Goal: Information Seeking & Learning: Learn about a topic

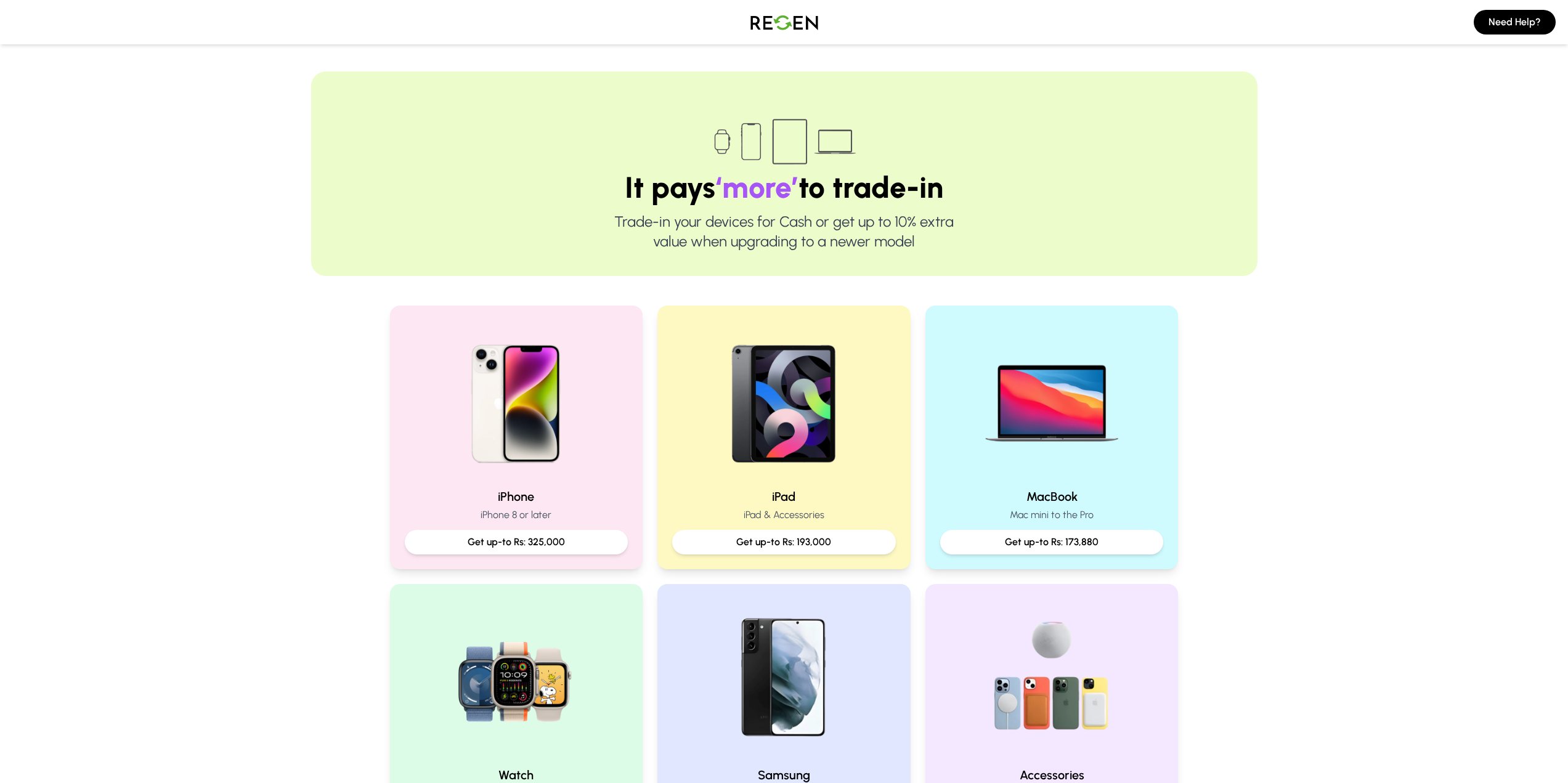
scroll to position [246, 0]
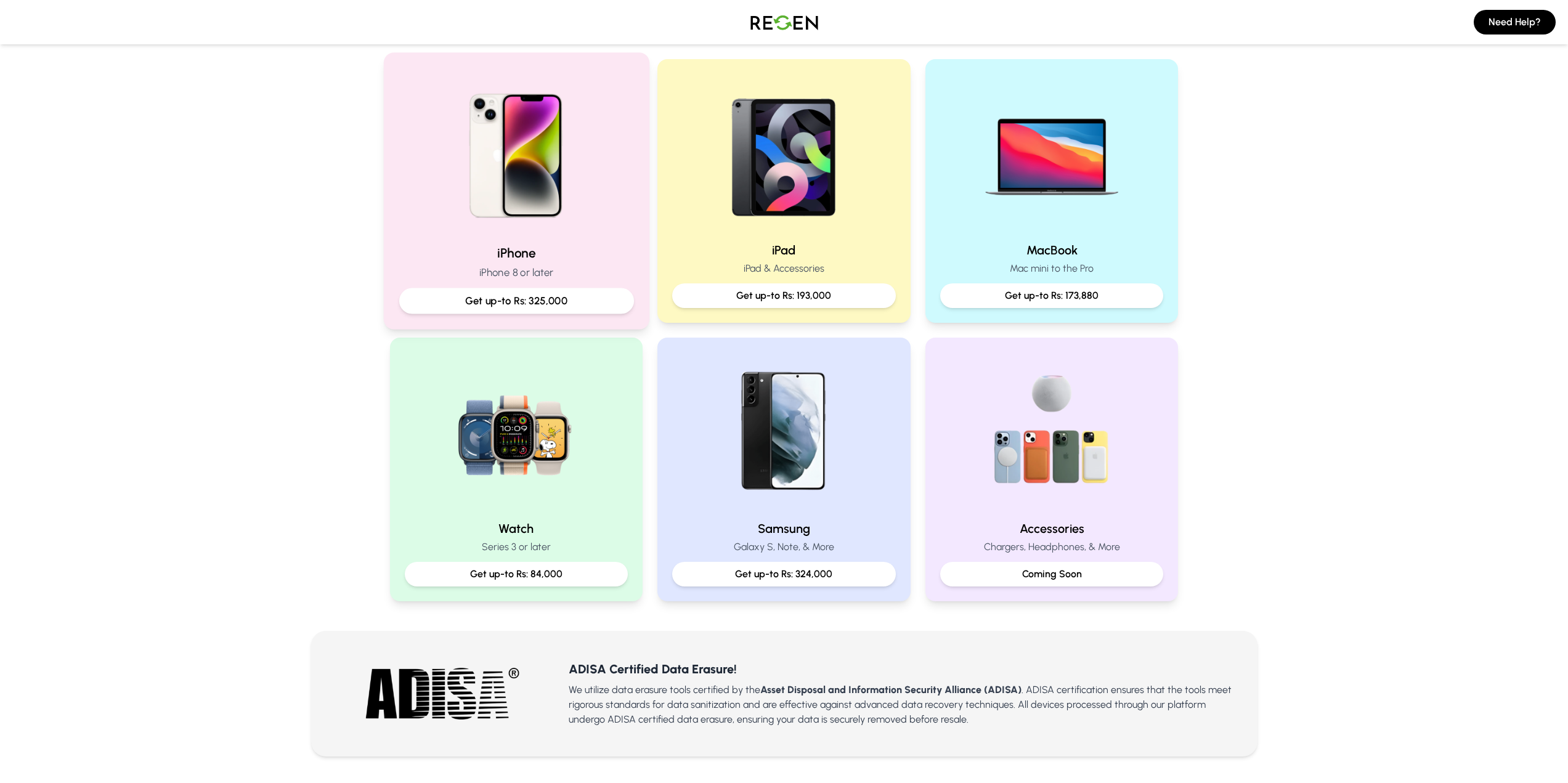
click at [543, 302] on p "Get up-to Rs: 325,000" at bounding box center [516, 300] width 214 height 15
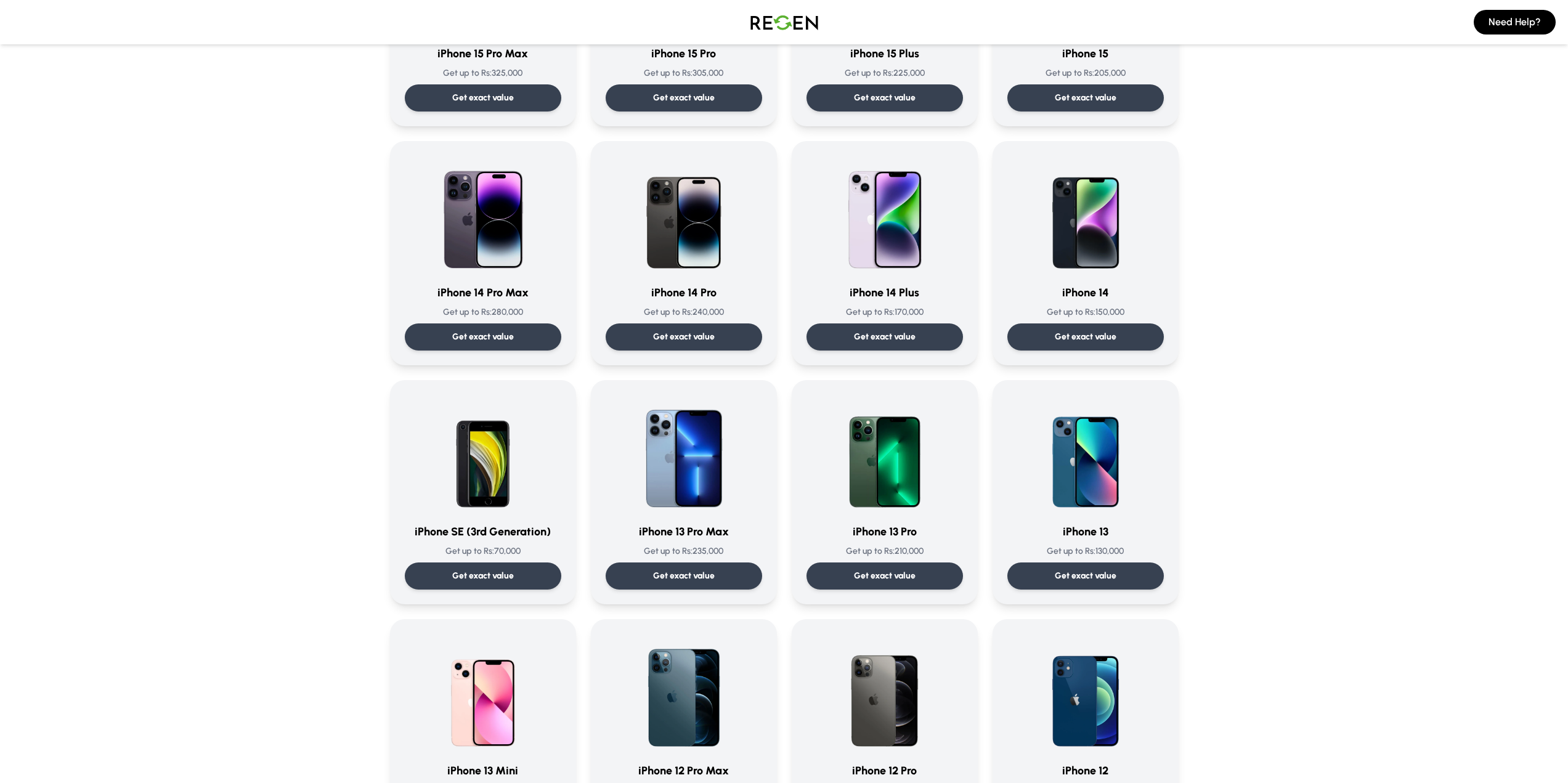
scroll to position [308, 0]
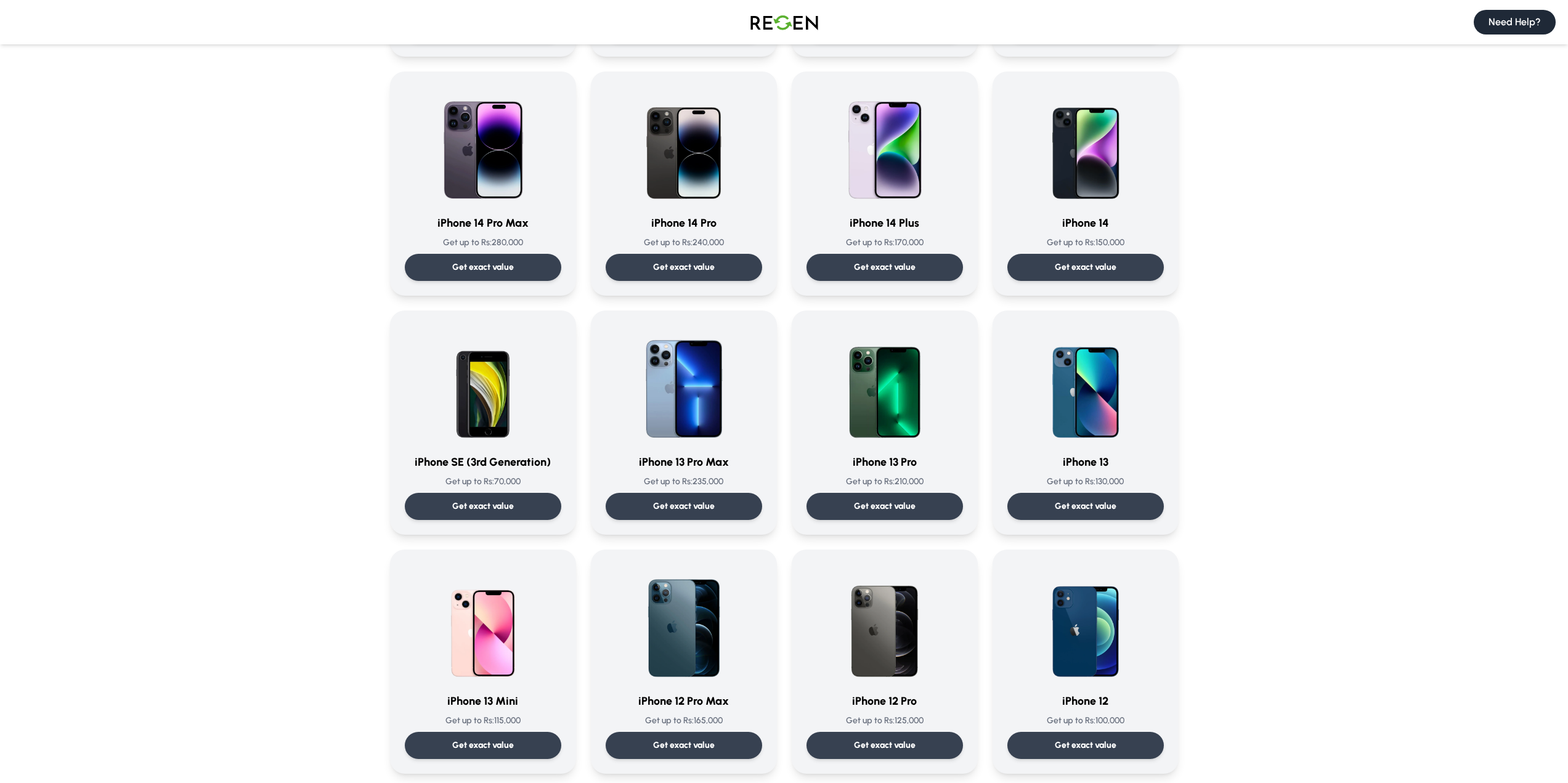
click at [1516, 26] on button "Need Help?" at bounding box center [1515, 22] width 82 height 25
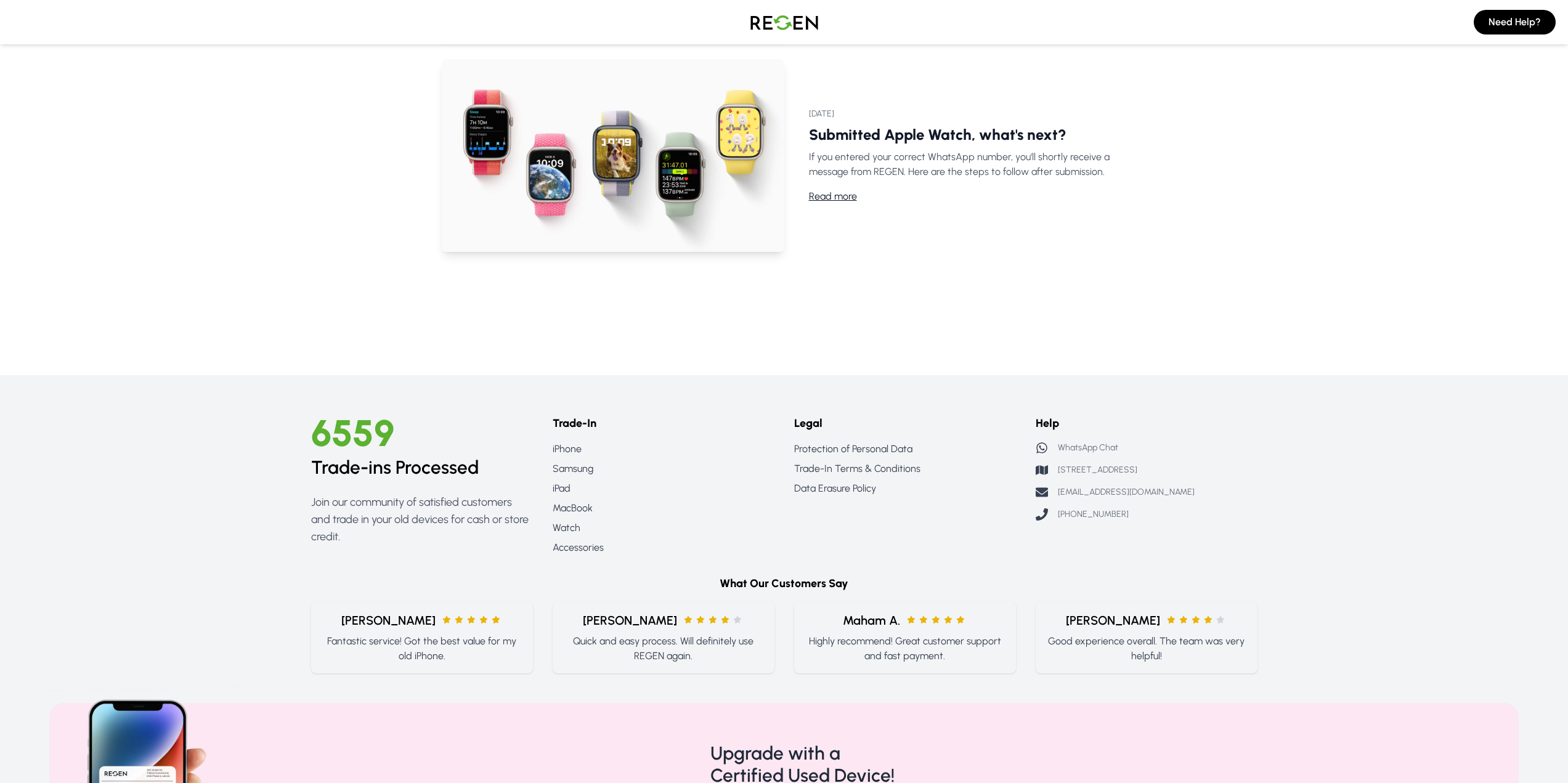
scroll to position [801, 0]
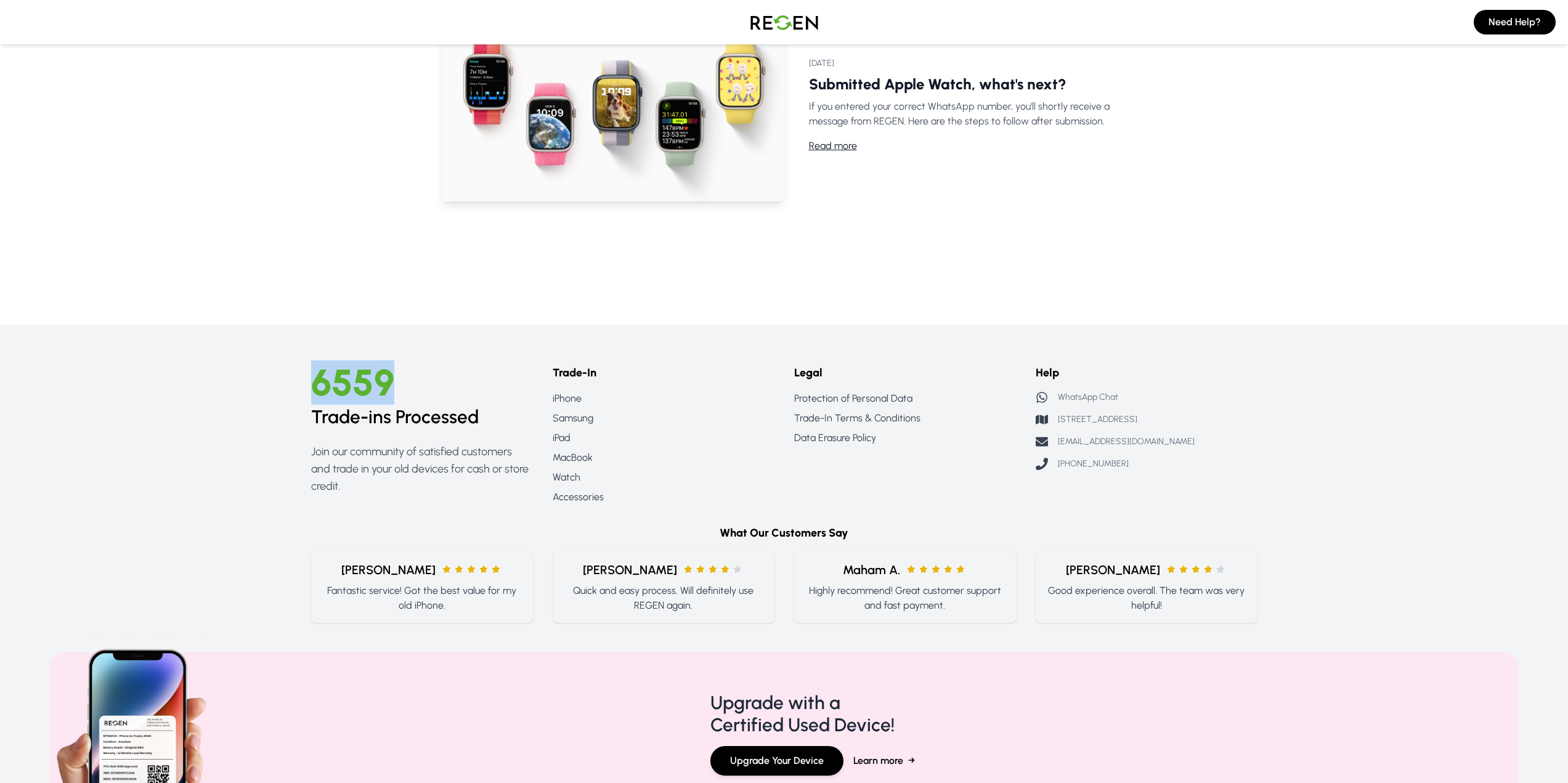
drag, startPoint x: 291, startPoint y: 390, endPoint x: 421, endPoint y: 384, distance: 130.8
click at [421, 384] on footer "6559 Trade-ins Processed Join our community of satisfied customers and trade in…" at bounding box center [784, 616] width 1568 height 582
click at [351, 388] on span "6559" at bounding box center [352, 382] width 83 height 44
click at [1062, 399] on p "WhatsApp Chat" at bounding box center [1088, 397] width 60 height 12
click at [567, 457] on link "MacBook" at bounding box center [664, 457] width 222 height 15
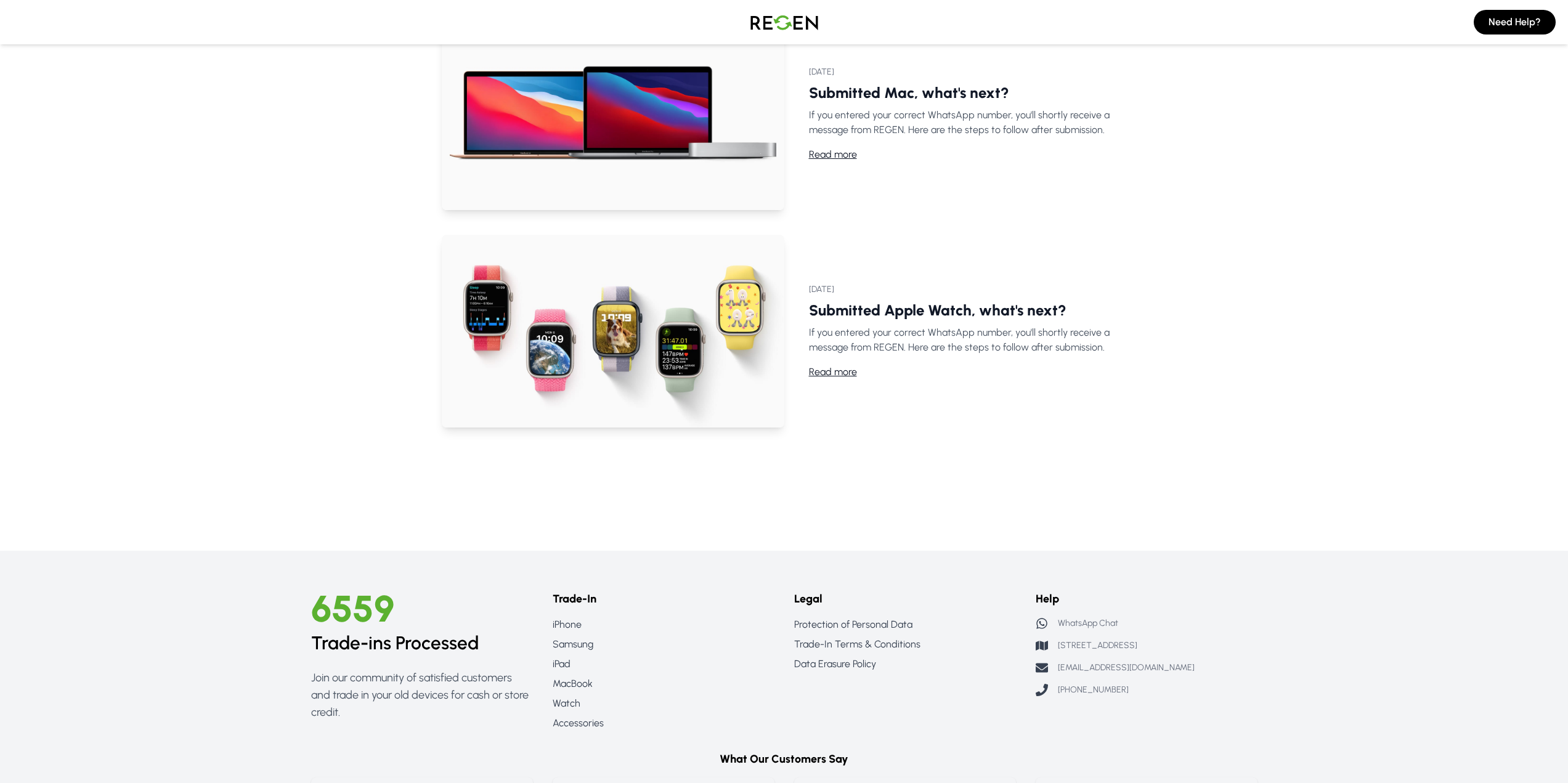
scroll to position [924, 0]
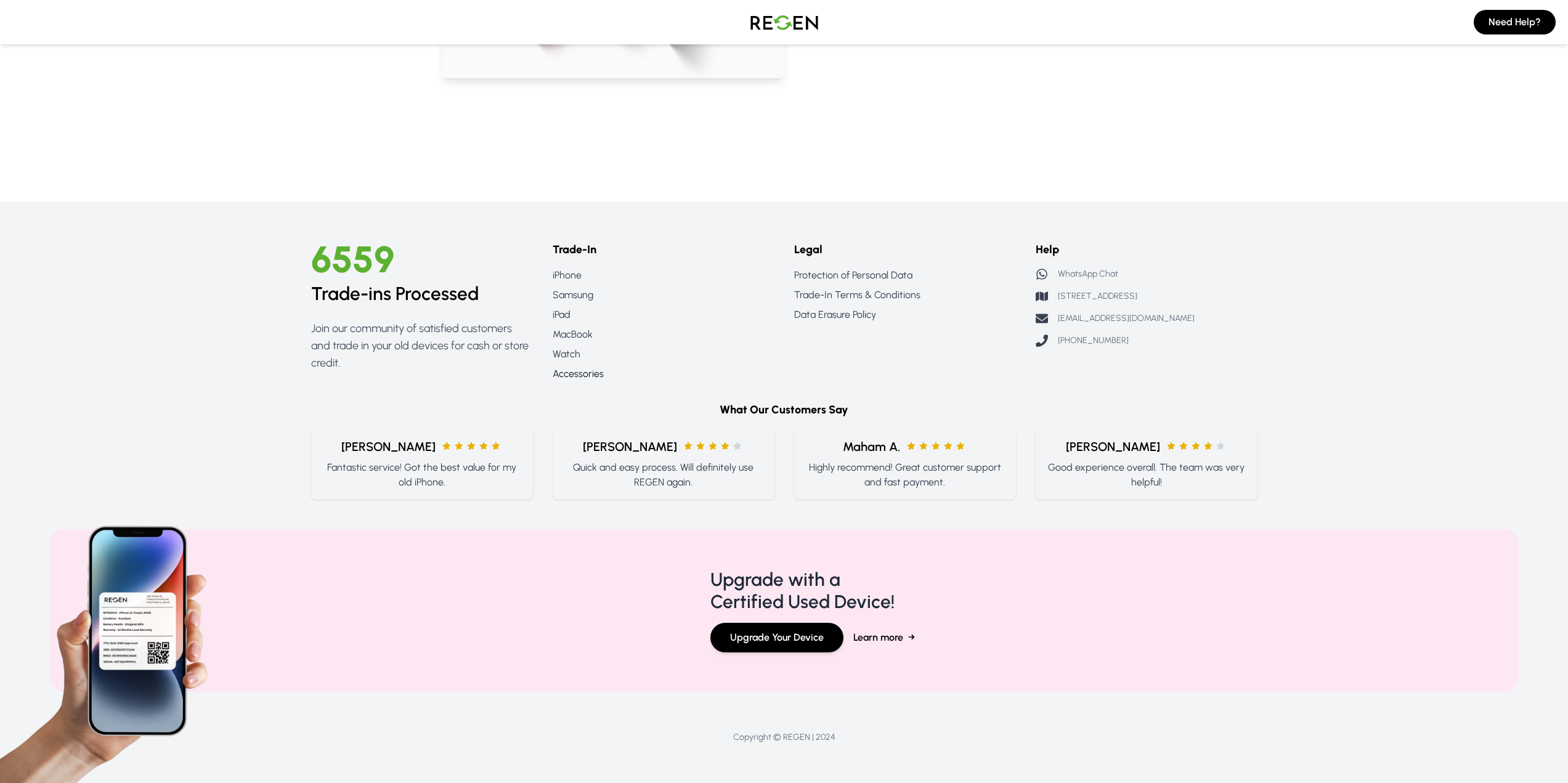
click at [585, 375] on link "Accessories" at bounding box center [664, 374] width 222 height 15
click at [568, 374] on link "Accessories" at bounding box center [664, 374] width 222 height 15
click at [566, 354] on link "Watch" at bounding box center [664, 354] width 222 height 15
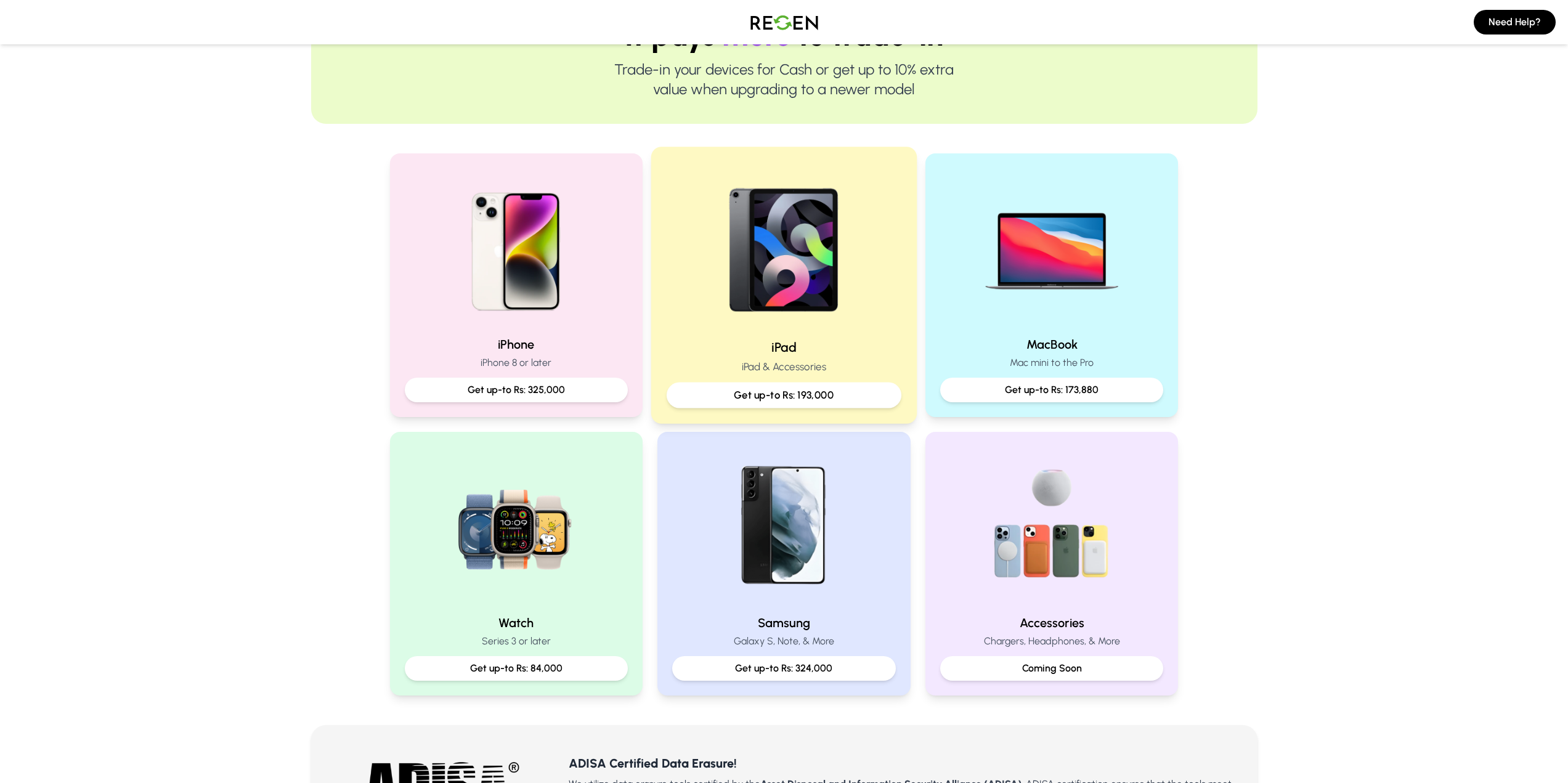
scroll to position [246, 0]
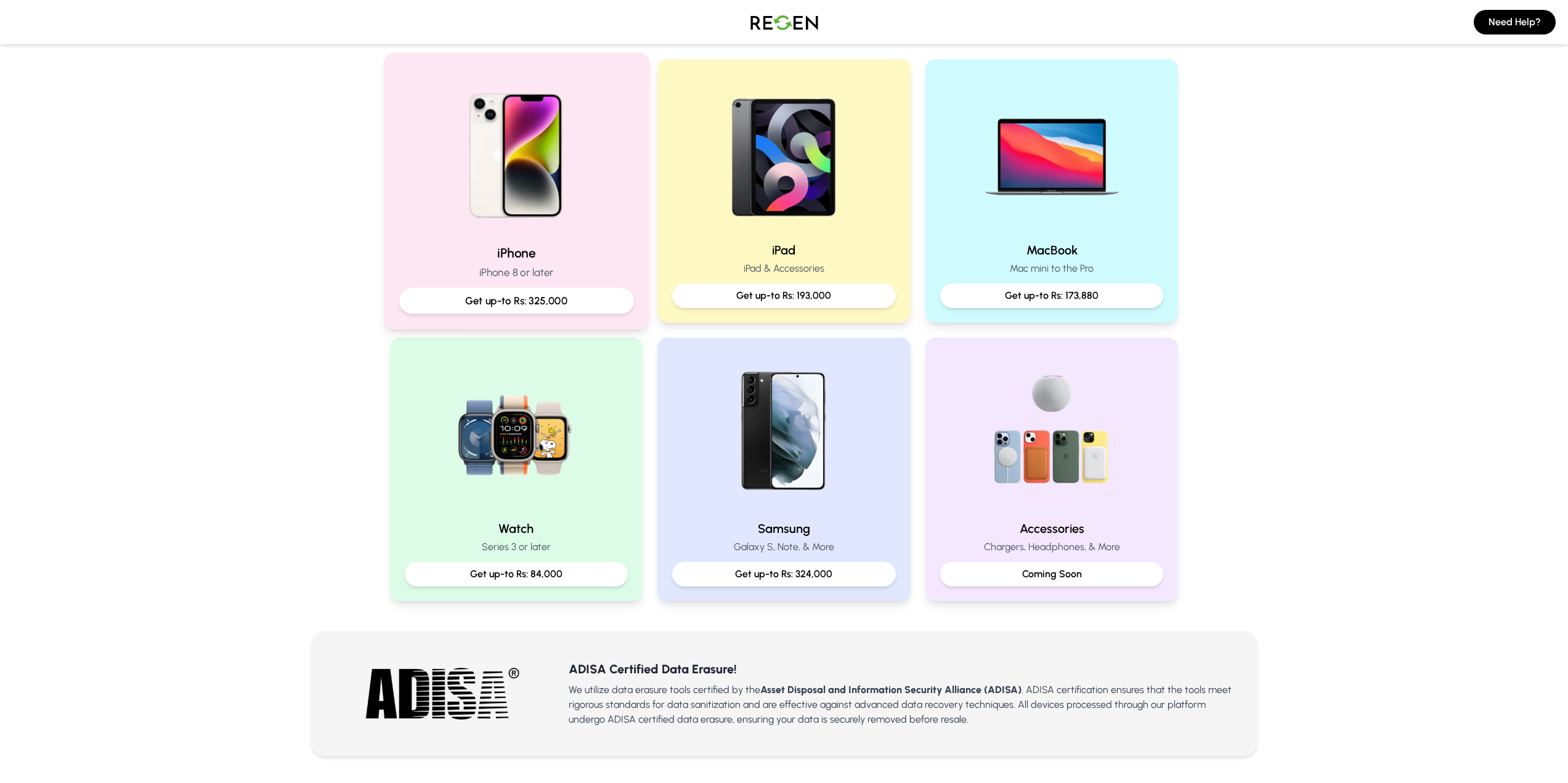
click at [558, 290] on div "Get up-to Rs: 325,000" at bounding box center [516, 301] width 235 height 26
